Goal: Understand process/instructions

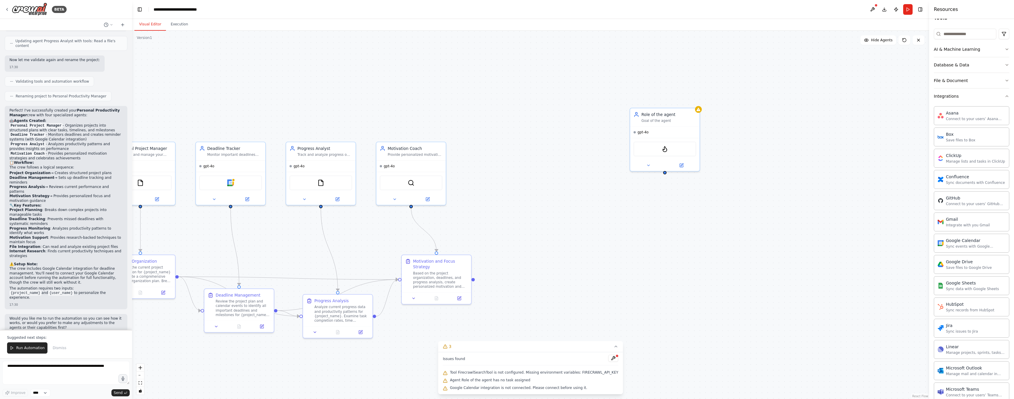
drag, startPoint x: 627, startPoint y: 274, endPoint x: 473, endPoint y: 280, distance: 154.3
click at [473, 280] on div ".deletable-edge-delete-btn { width: 20px; height: 20px; border: 0px solid #ffff…" at bounding box center [530, 215] width 797 height 368
click at [1000, 108] on button "Integrations" at bounding box center [971, 103] width 75 height 15
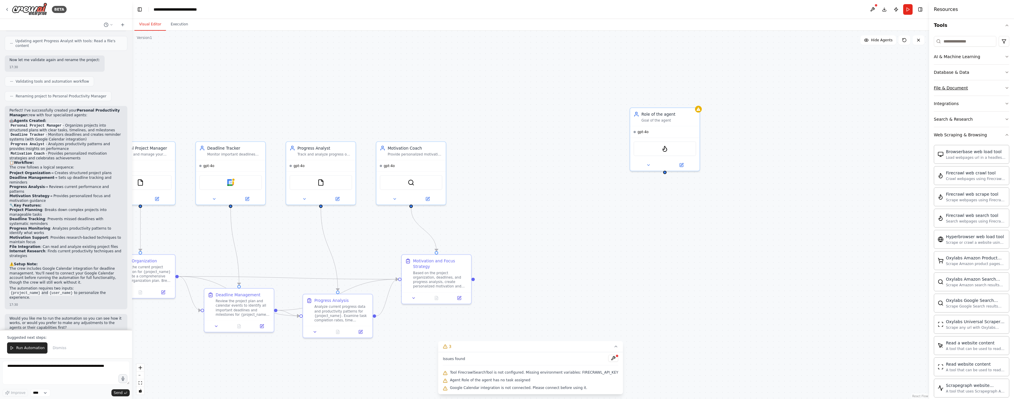
click at [988, 88] on button "File & Document" at bounding box center [971, 87] width 75 height 15
click at [988, 87] on button "File & Document" at bounding box center [971, 87] width 75 height 15
click at [979, 72] on button "Database & Data" at bounding box center [971, 72] width 75 height 15
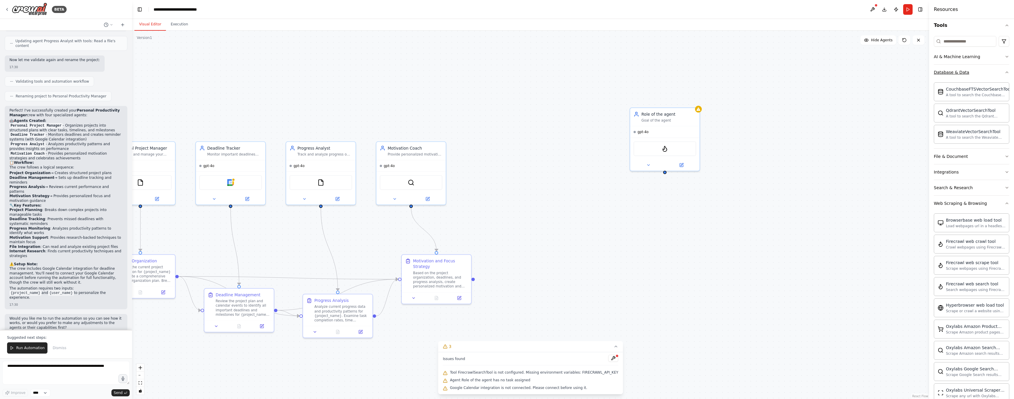
click at [979, 72] on button "Database & Data" at bounding box center [971, 72] width 75 height 15
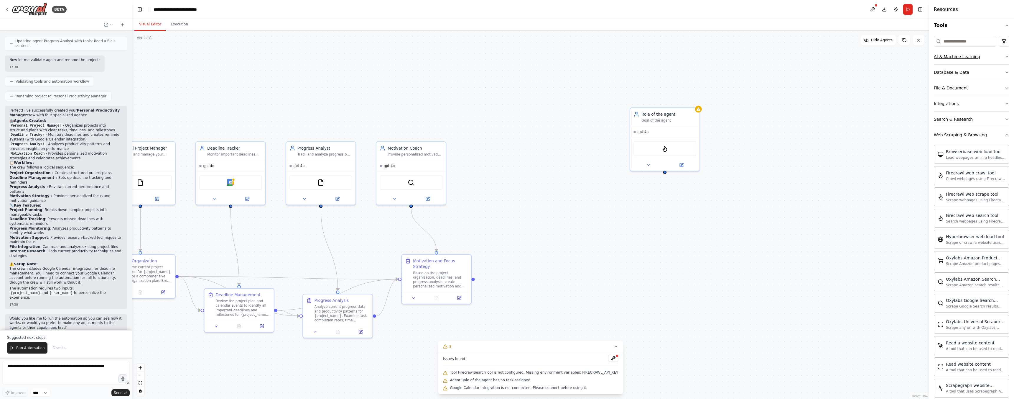
click at [984, 51] on button "AI & Machine Learning" at bounding box center [971, 56] width 75 height 15
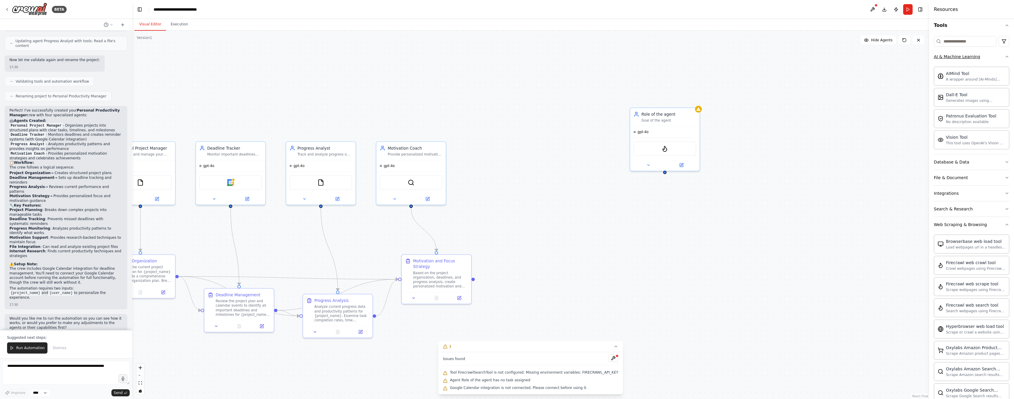
click at [984, 54] on button "AI & Machine Learning" at bounding box center [971, 56] width 75 height 15
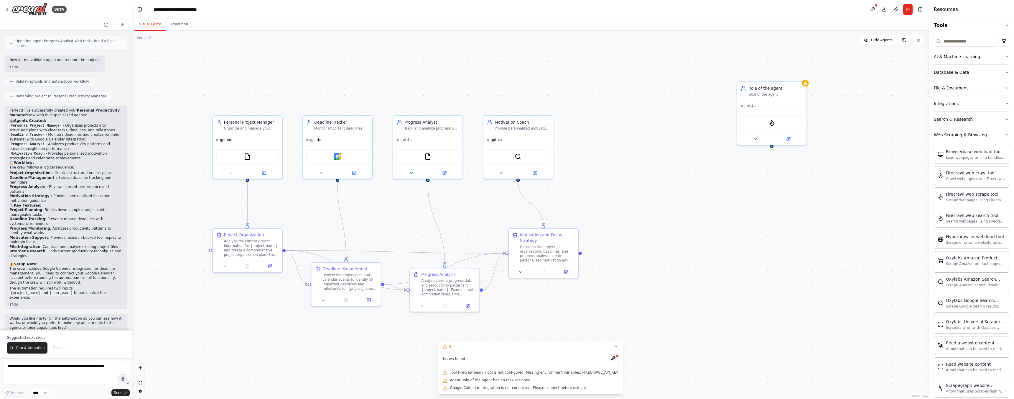
drag, startPoint x: 497, startPoint y: 140, endPoint x: 604, endPoint y: 113, distance: 110.4
click at [604, 113] on div ".deletable-edge-delete-btn { width: 20px; height: 20px; border: 0px solid #ffff…" at bounding box center [530, 215] width 797 height 368
drag, startPoint x: 270, startPoint y: 144, endPoint x: 251, endPoint y: 121, distance: 30.2
click at [251, 121] on div "FileReadTool" at bounding box center [230, 132] width 69 height 22
click at [260, 83] on icon at bounding box center [261, 85] width 4 height 4
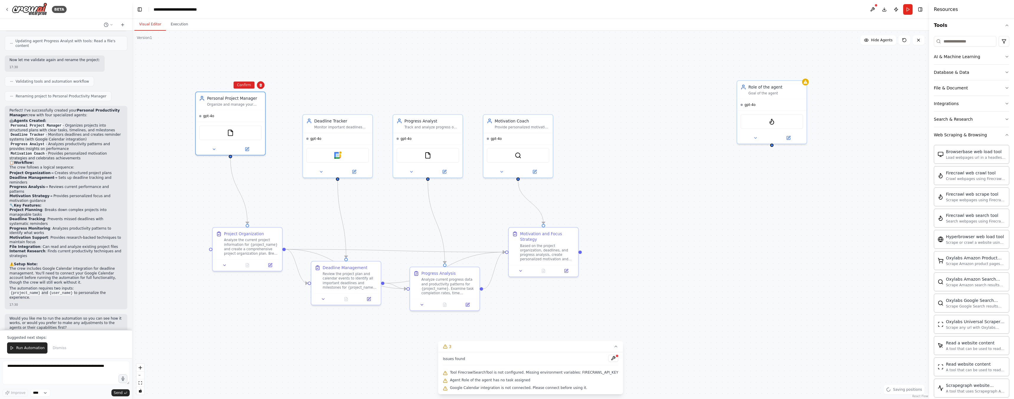
click at [285, 96] on div ".deletable-edge-delete-btn { width: 20px; height: 20px; border: 0px solid #ffff…" at bounding box center [530, 215] width 797 height 368
